Goal: Information Seeking & Learning: Learn about a topic

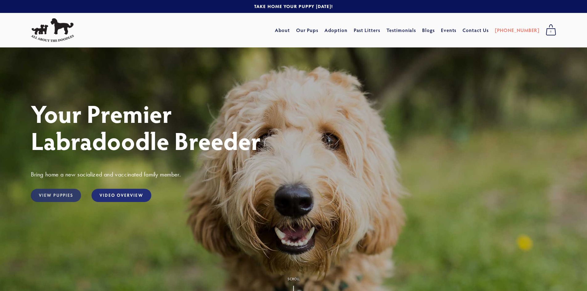
click at [49, 195] on link "View Puppies" at bounding box center [56, 195] width 50 height 13
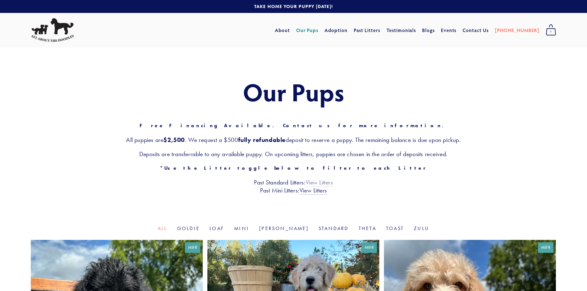
click at [325, 185] on link "View Litters" at bounding box center [319, 183] width 27 height 8
